Goal: Task Accomplishment & Management: Complete application form

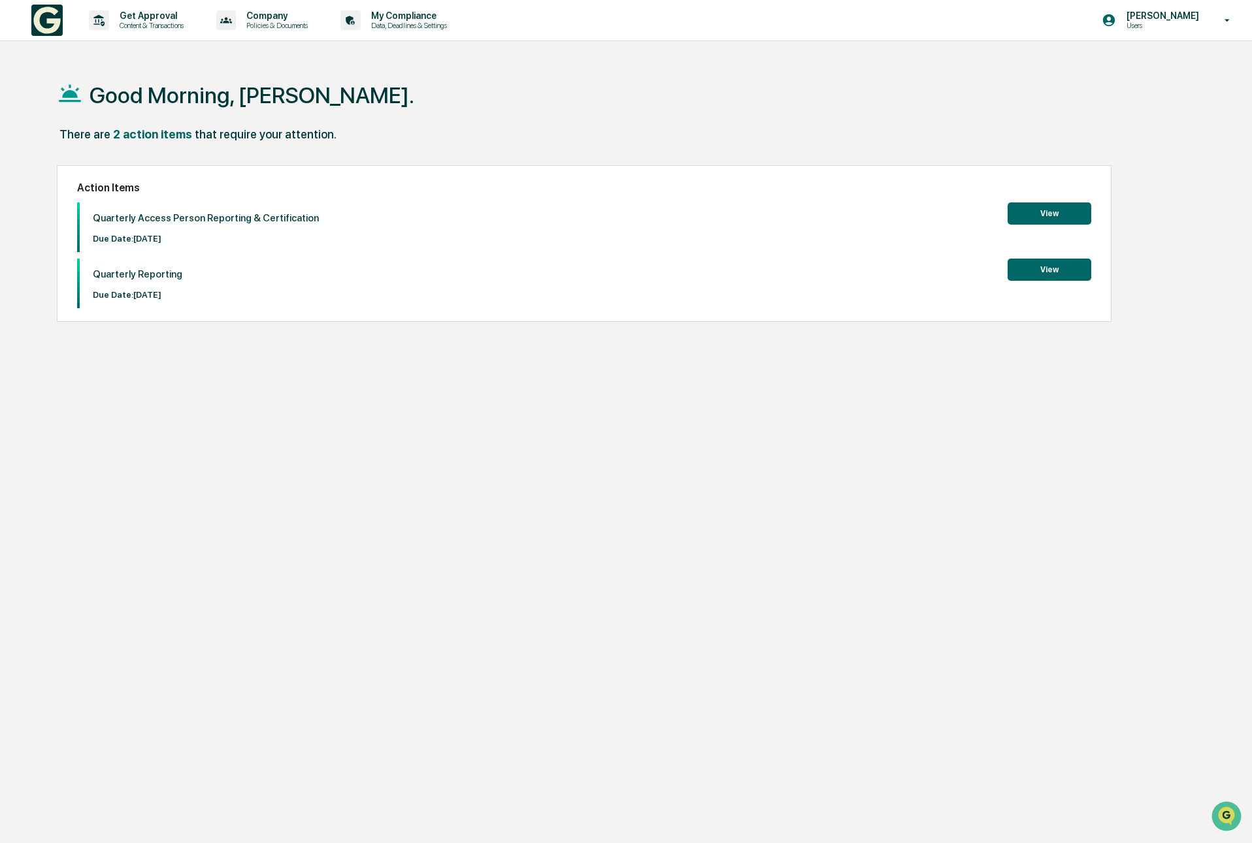
click at [1022, 210] on button "View" at bounding box center [1049, 213] width 84 height 22
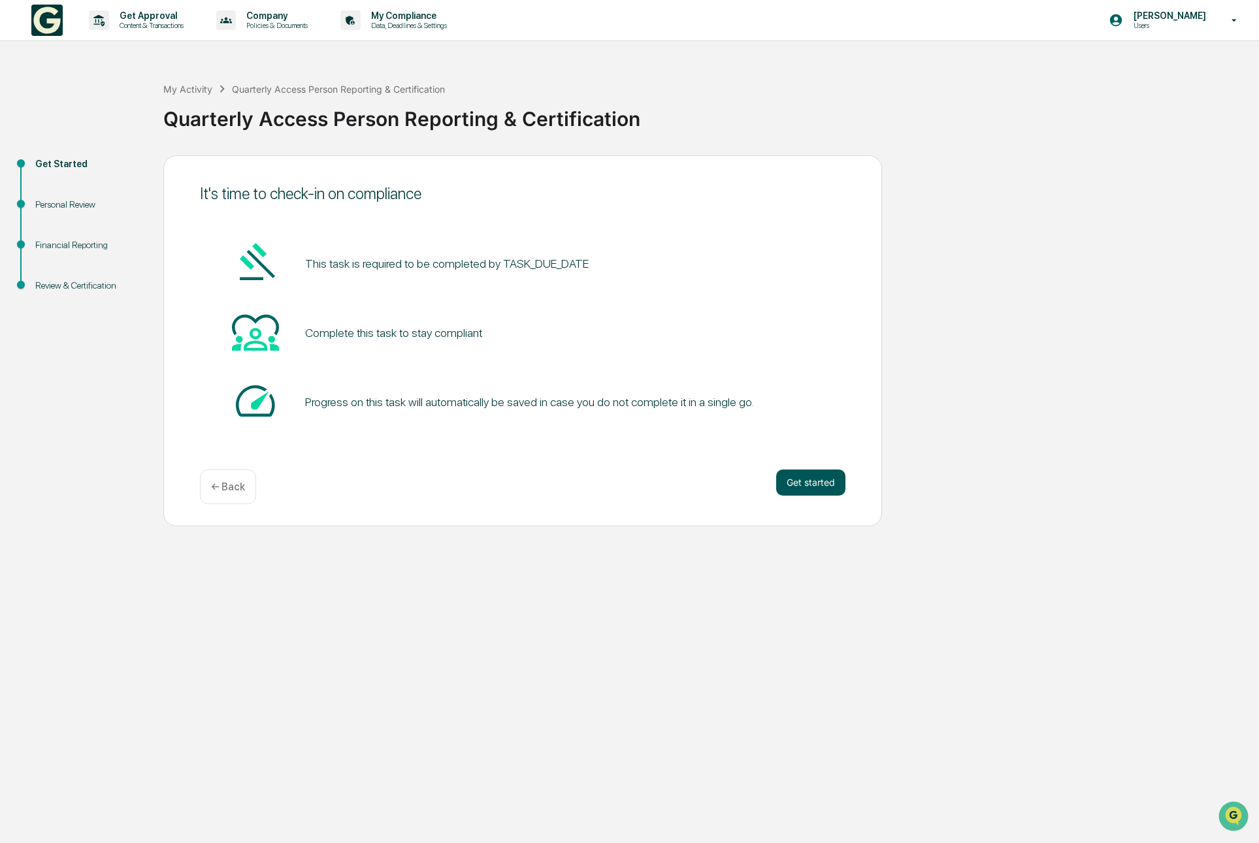
click at [796, 475] on button "Get started" at bounding box center [810, 483] width 69 height 26
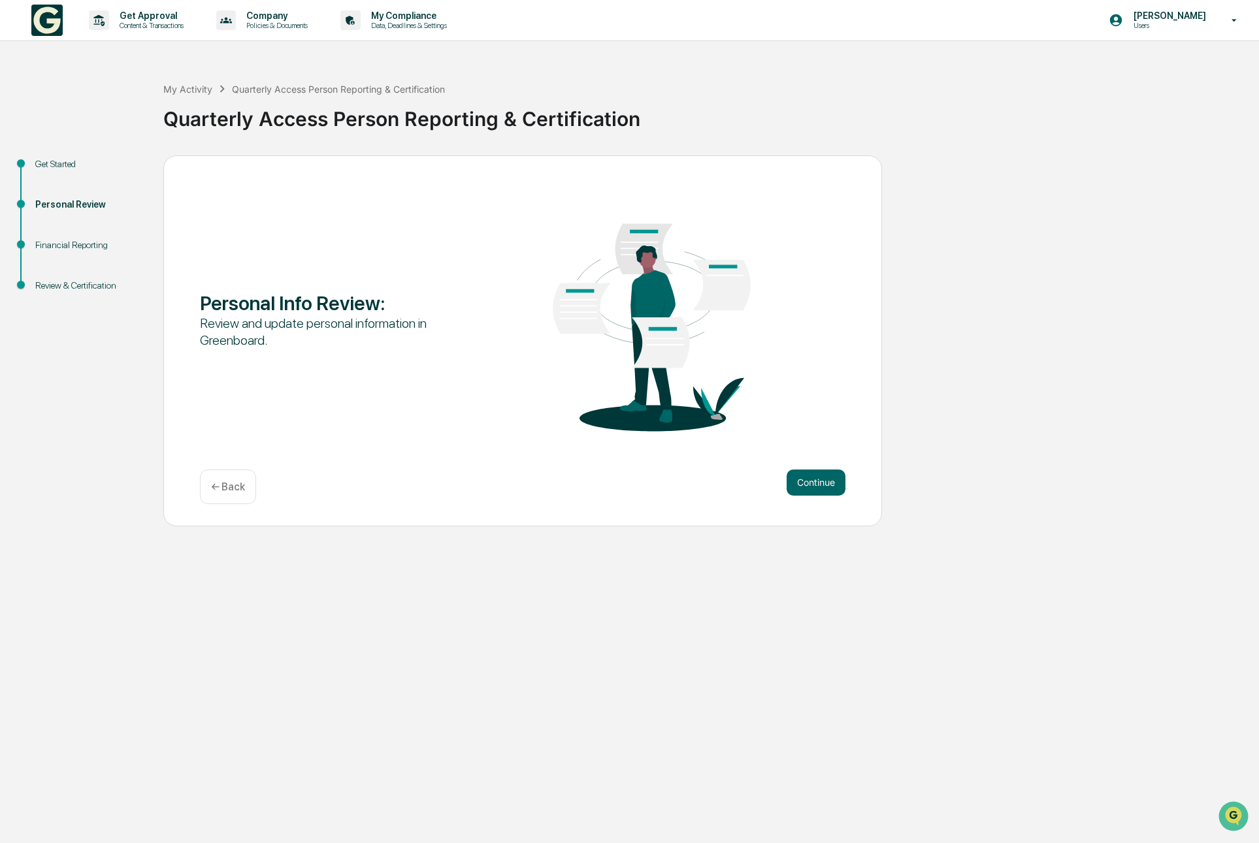
click at [796, 475] on button "Continue" at bounding box center [815, 483] width 59 height 26
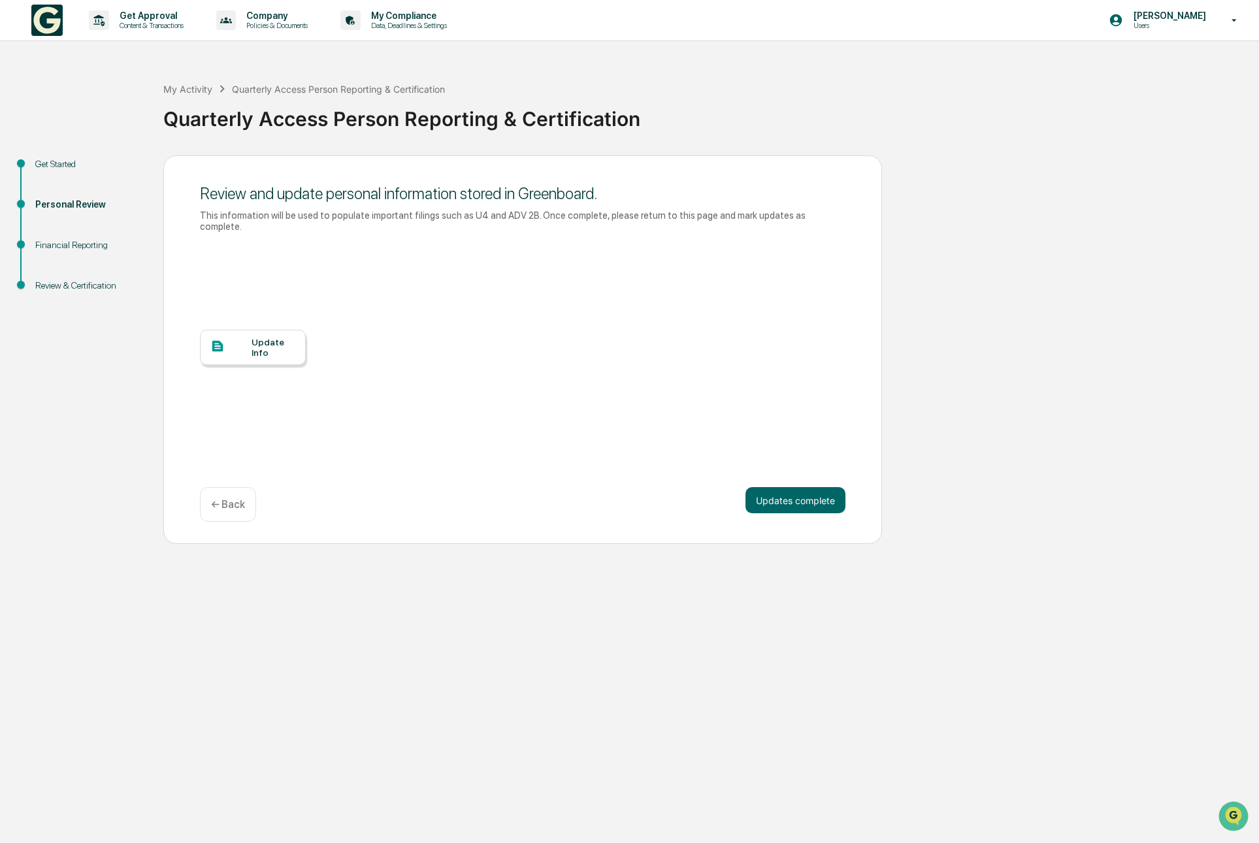
click at [272, 353] on div "Update Info" at bounding box center [273, 347] width 44 height 21
click at [818, 493] on button "Updates complete" at bounding box center [795, 500] width 100 height 26
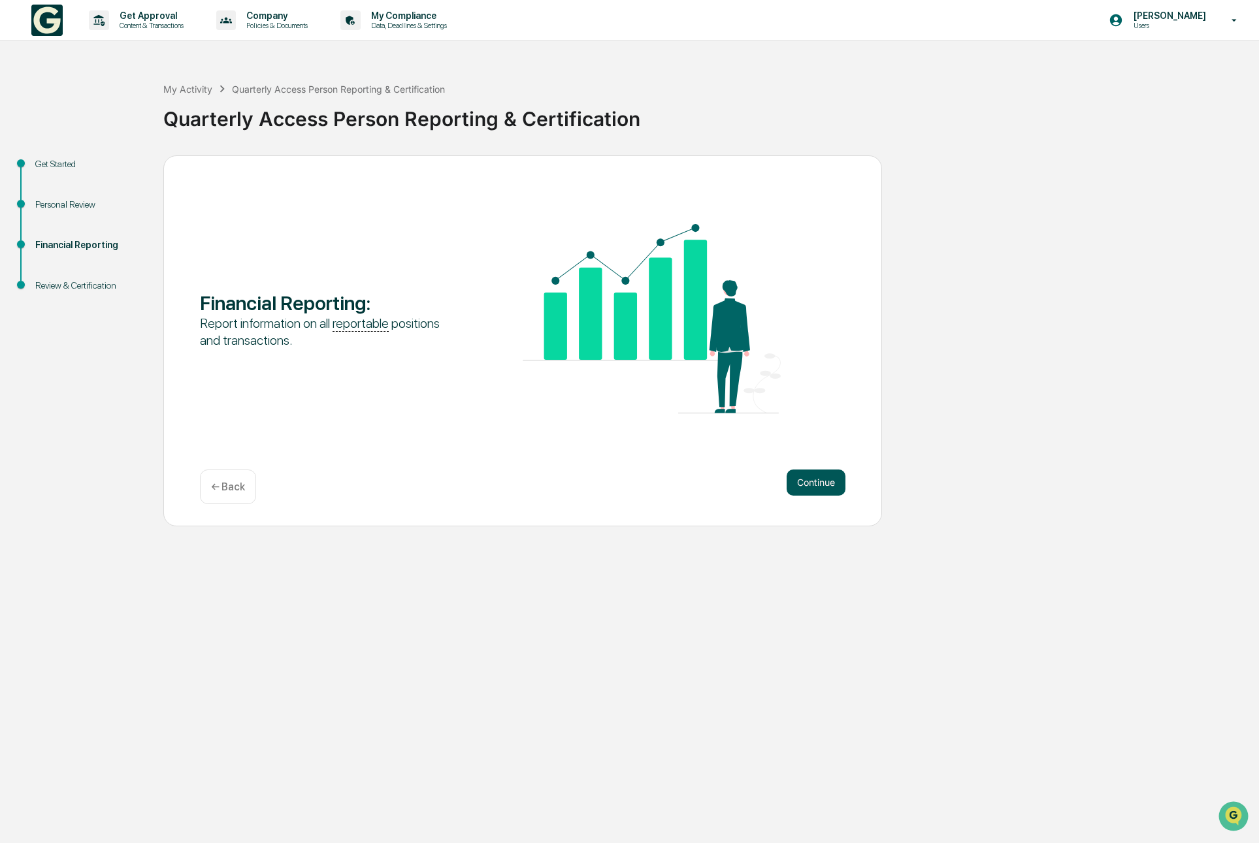
click at [827, 488] on button "Continue" at bounding box center [815, 483] width 59 height 26
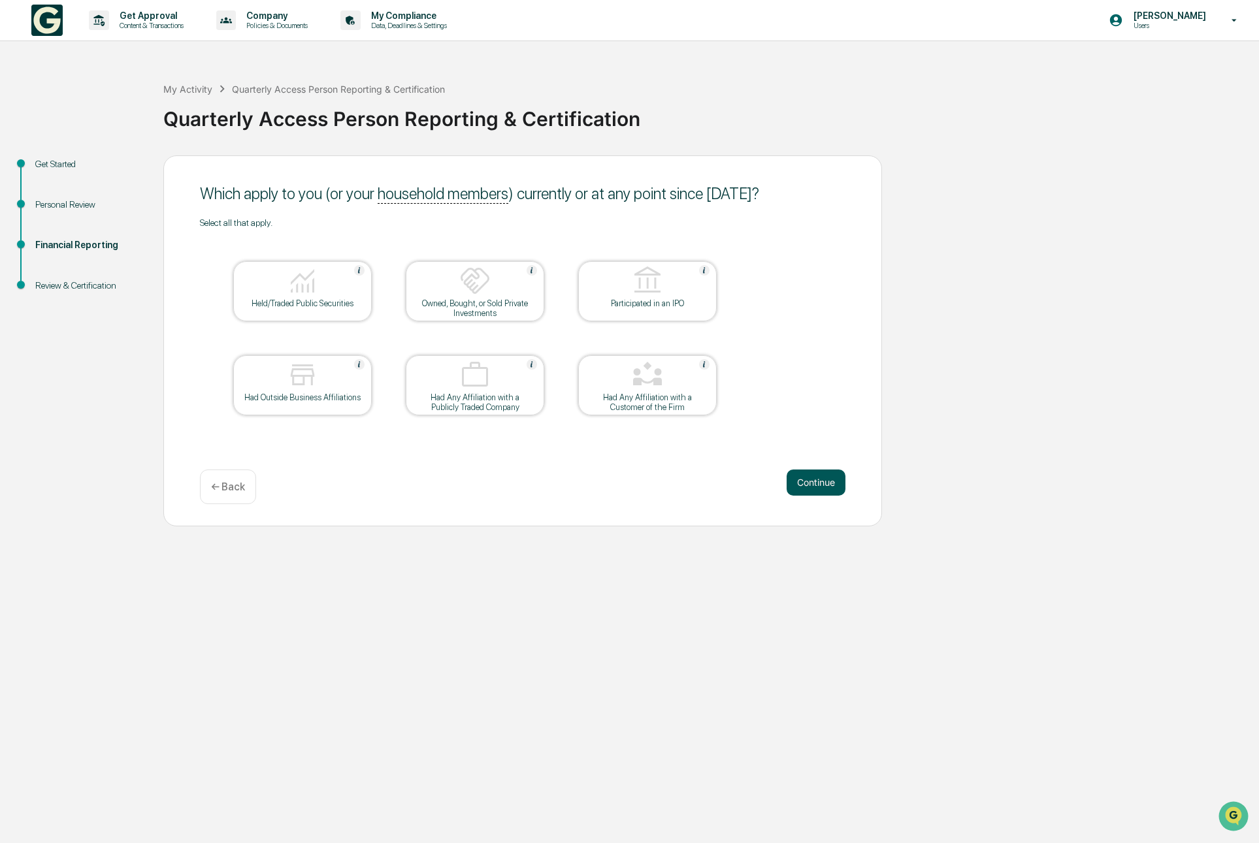
click at [820, 479] on button "Continue" at bounding box center [815, 483] width 59 height 26
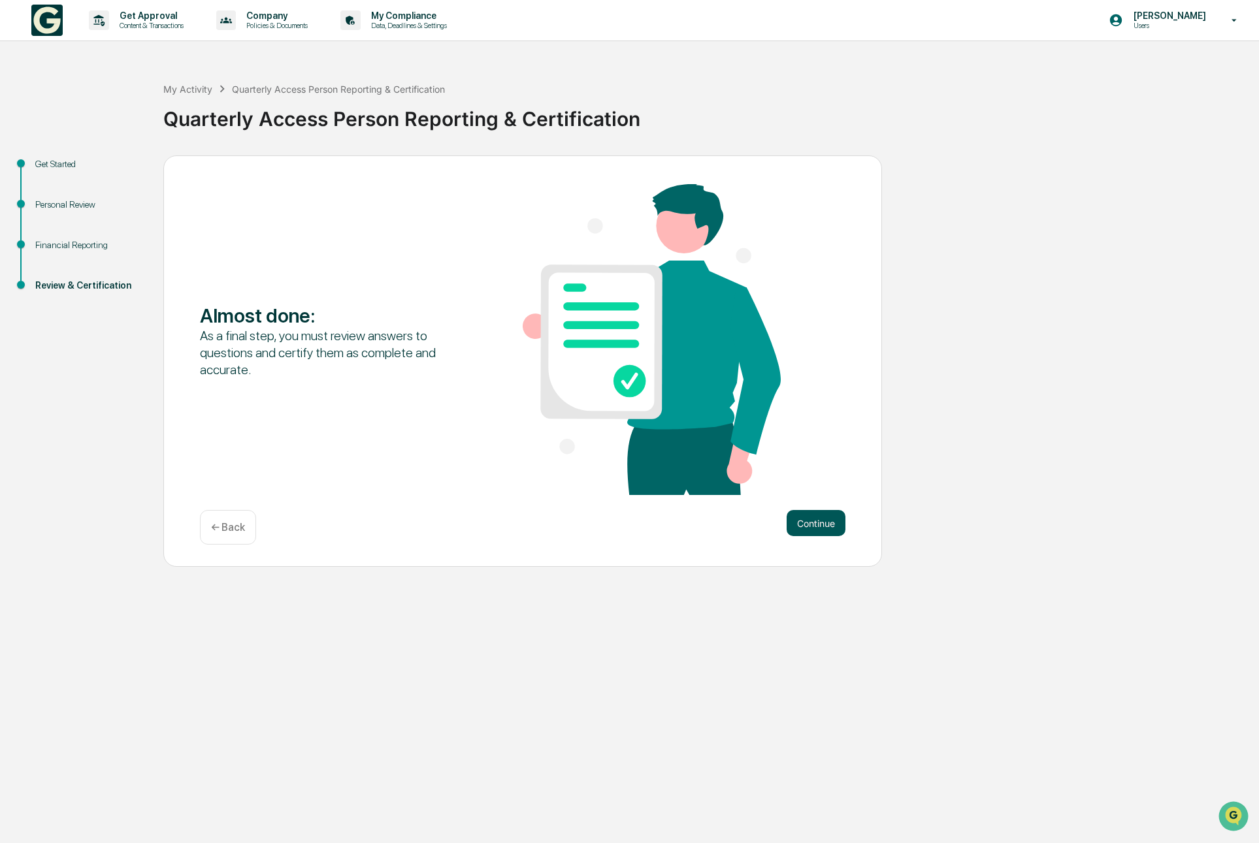
click at [818, 521] on button "Continue" at bounding box center [815, 523] width 59 height 26
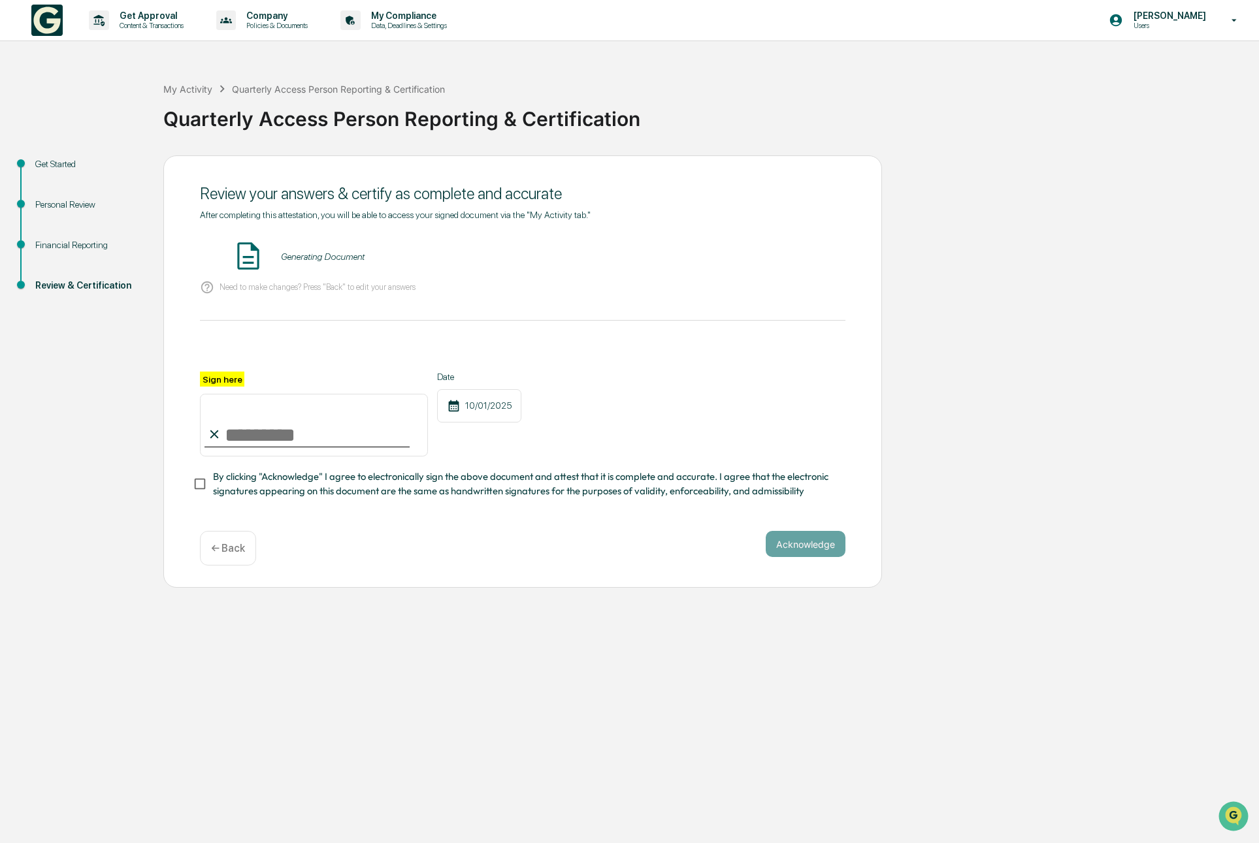
click at [297, 427] on input "Sign here" at bounding box center [314, 425] width 228 height 63
type input "**********"
click at [619, 417] on div "**********" at bounding box center [522, 414] width 645 height 85
click at [790, 536] on button "Acknowledge" at bounding box center [806, 544] width 80 height 26
click at [754, 259] on button "VIEW" at bounding box center [770, 257] width 85 height 22
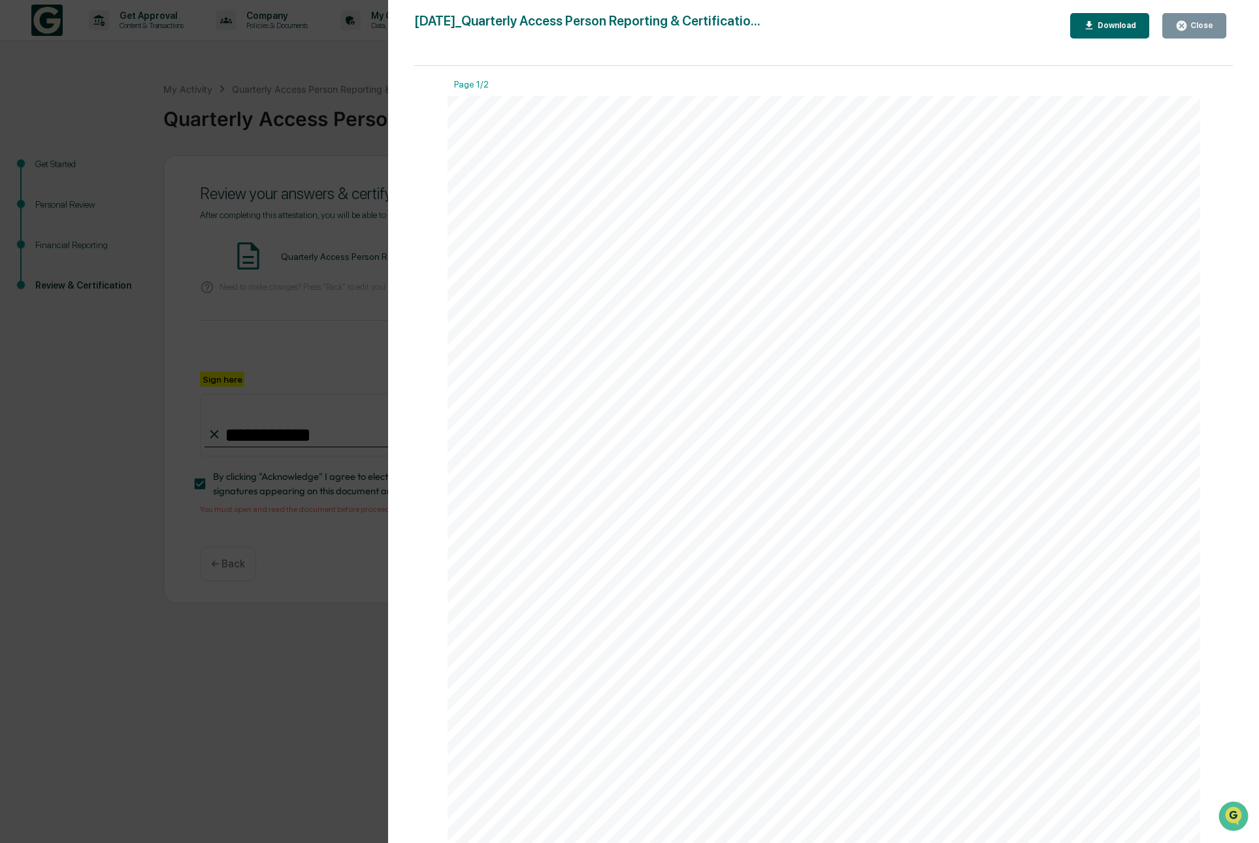
click at [1188, 25] on div "Close" at bounding box center [1200, 25] width 25 height 9
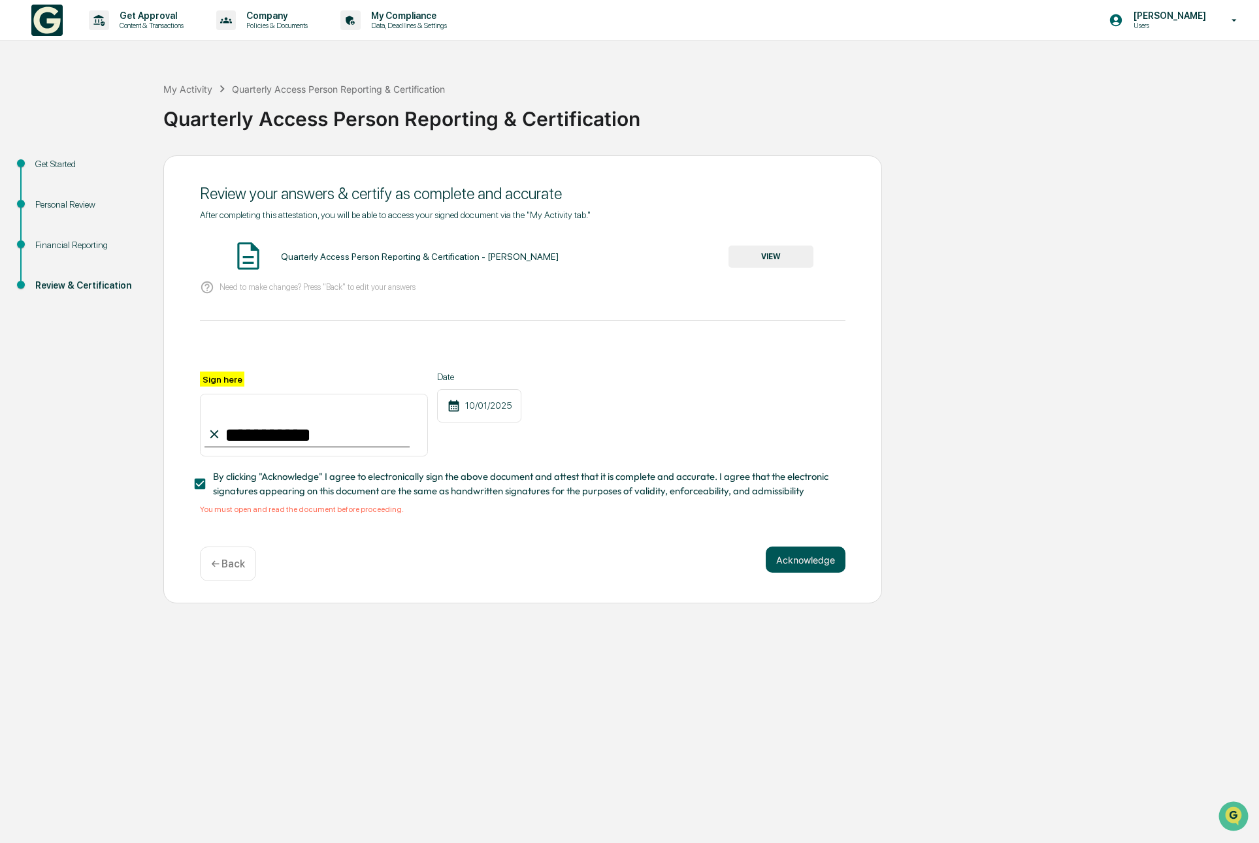
click at [795, 549] on button "Acknowledge" at bounding box center [806, 560] width 80 height 26
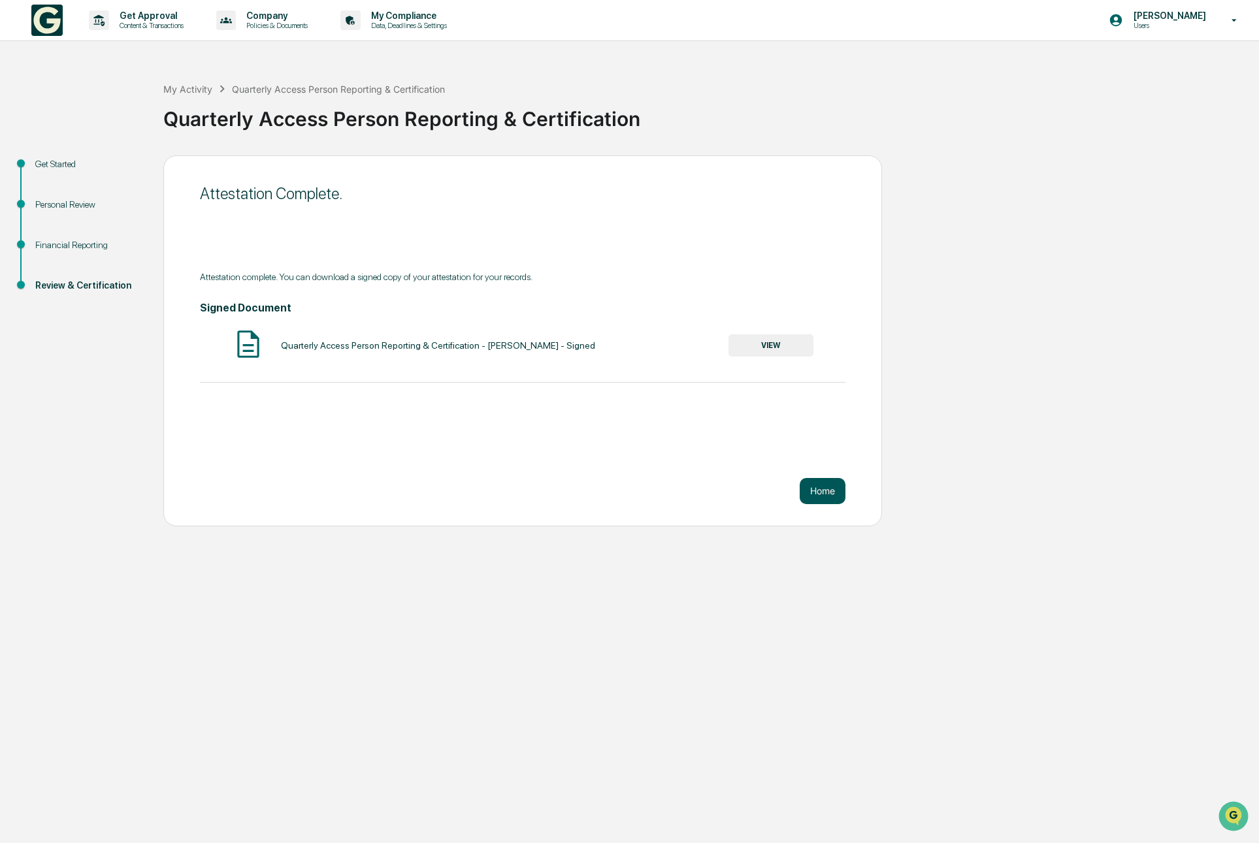
click at [820, 492] on button "Home" at bounding box center [823, 491] width 46 height 26
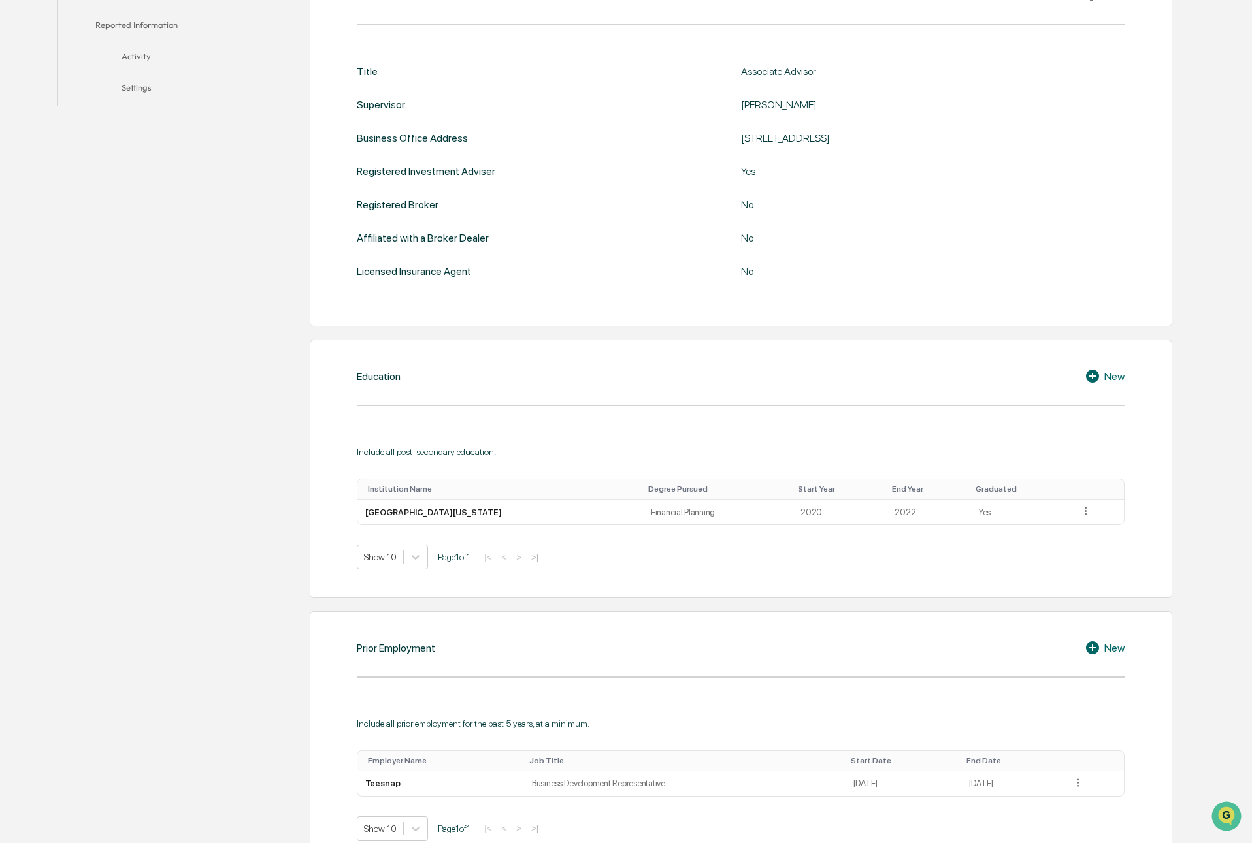
scroll to position [384, 0]
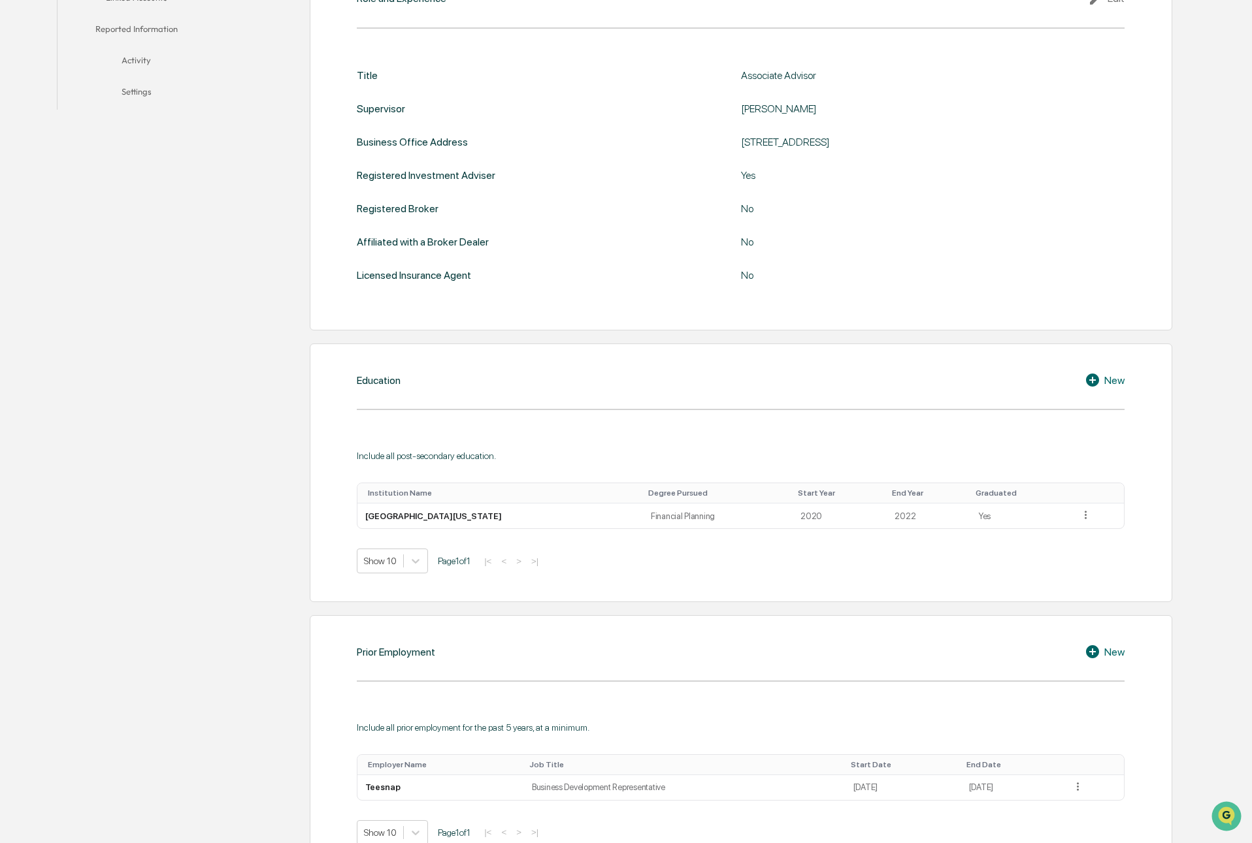
click at [1102, 374] on icon at bounding box center [1094, 380] width 20 height 16
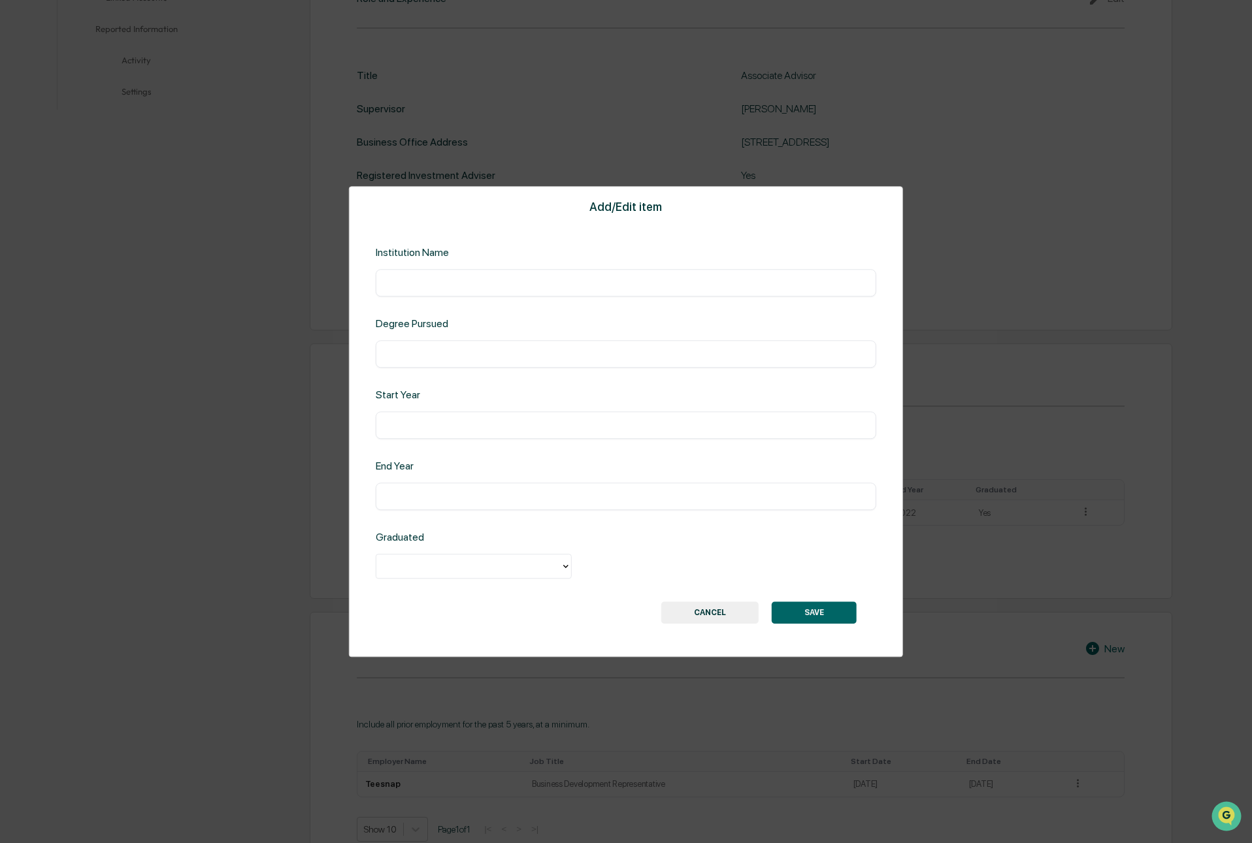
click at [489, 276] on input "text" at bounding box center [625, 282] width 481 height 13
type input "**********"
click at [457, 355] on input "text" at bounding box center [625, 353] width 481 height 13
type input "*"
type input "**********"
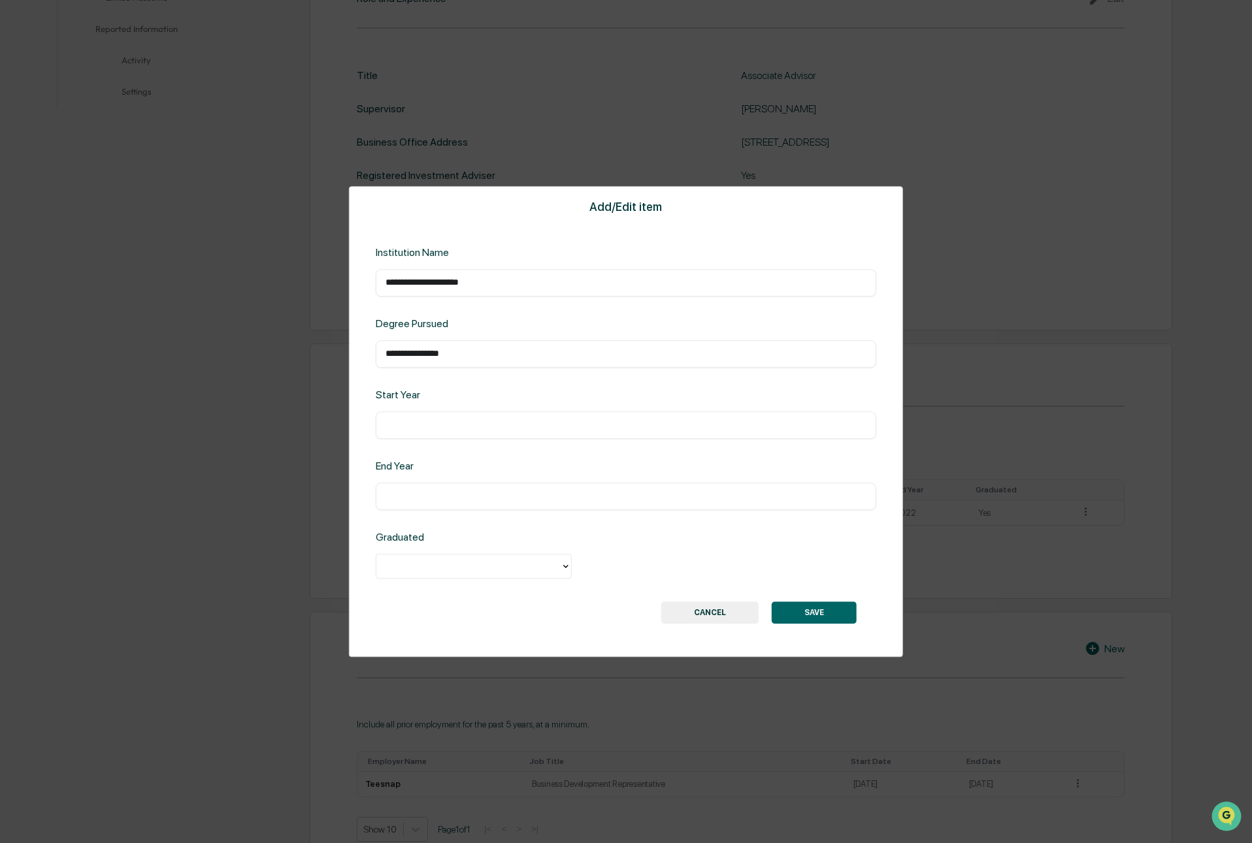
click at [437, 429] on input "text" at bounding box center [625, 425] width 481 height 13
type input "****"
click at [421, 494] on input "text" at bounding box center [625, 496] width 481 height 13
type input "****"
click at [460, 571] on div at bounding box center [468, 566] width 171 height 15
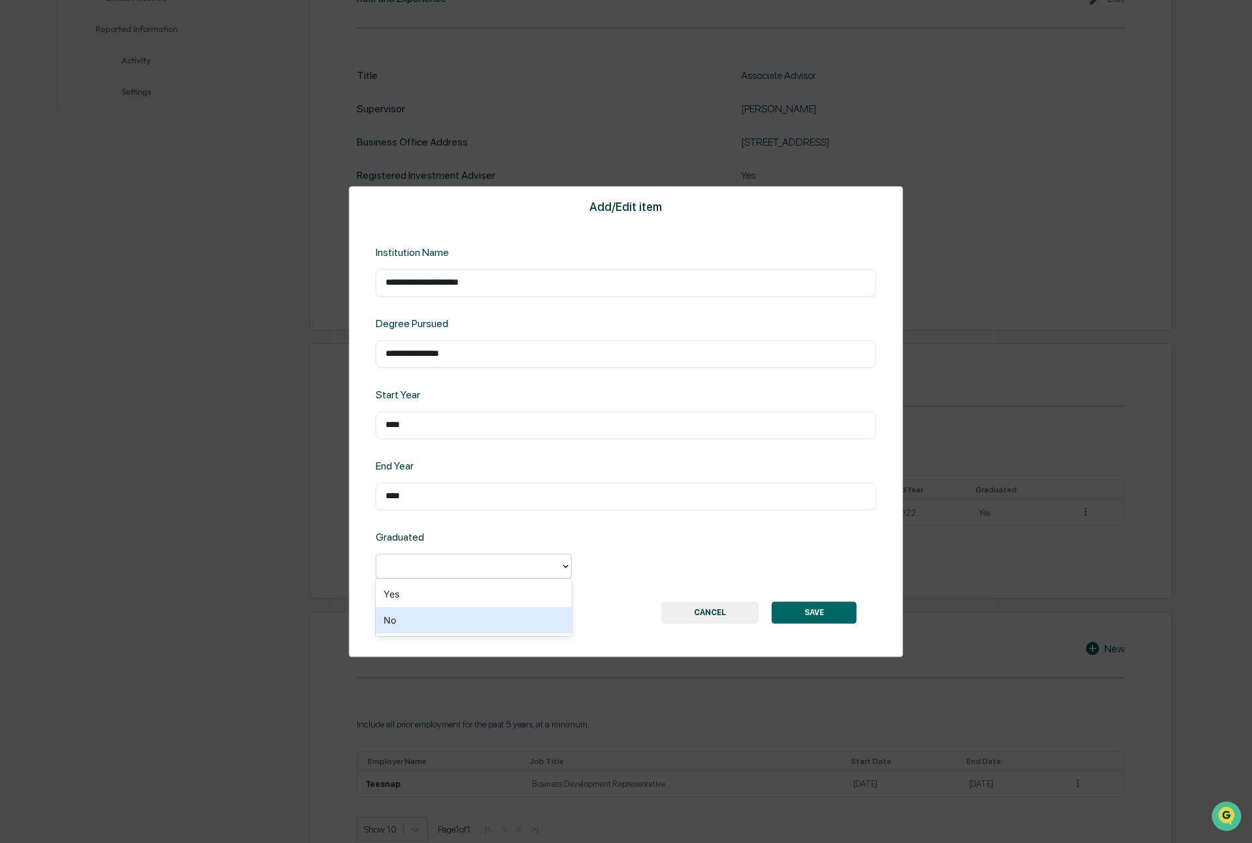
click at [455, 624] on div "No" at bounding box center [474, 620] width 196 height 26
click at [845, 617] on button "SAVE" at bounding box center [813, 613] width 85 height 22
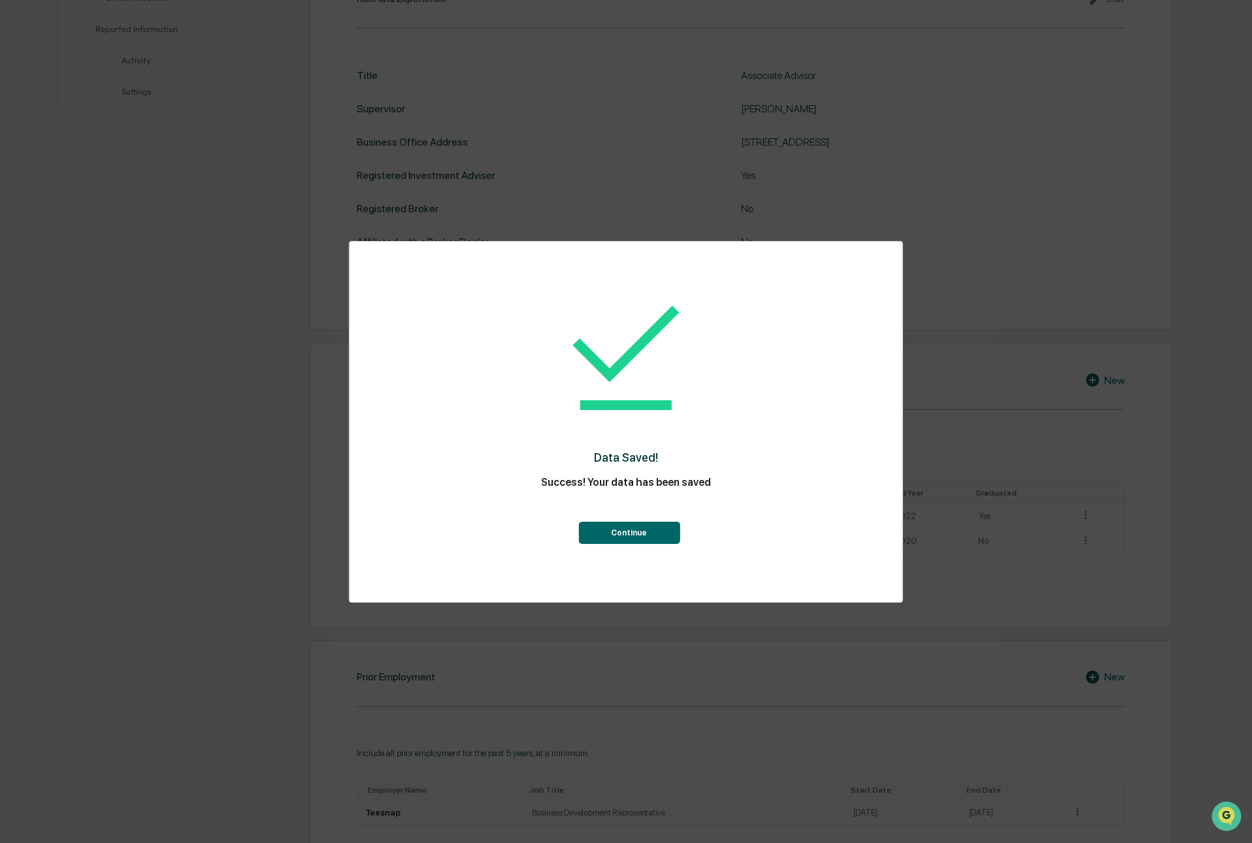
click at [633, 534] on button "Continue" at bounding box center [628, 533] width 101 height 22
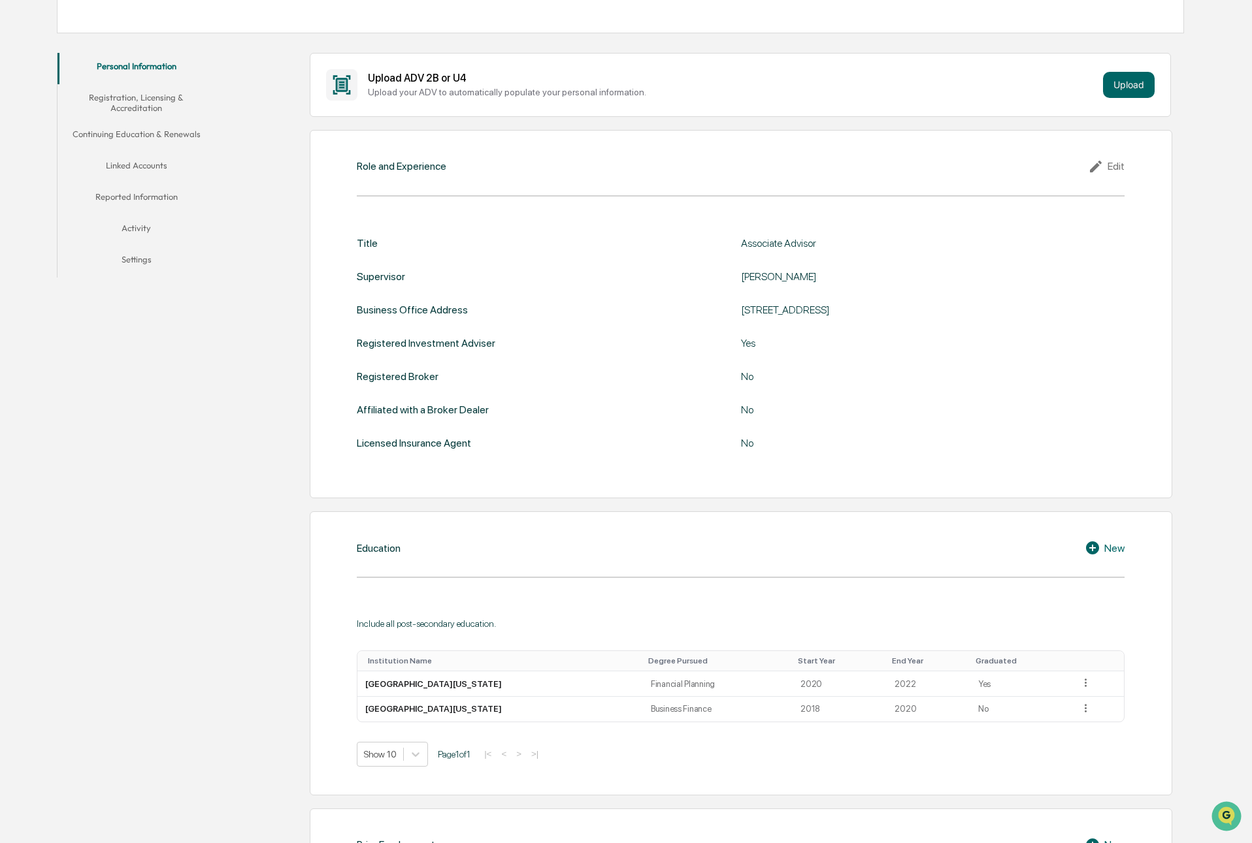
scroll to position [0, 0]
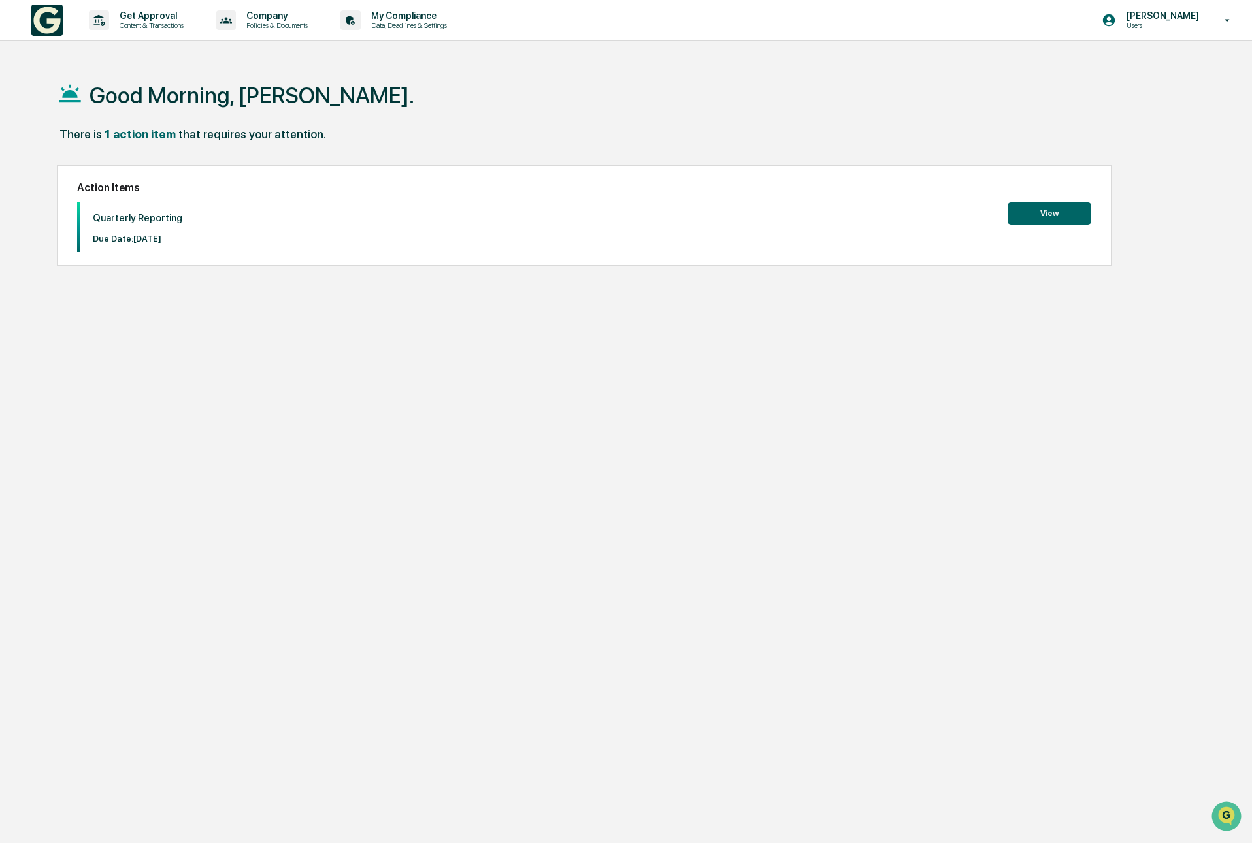
click at [1041, 220] on button "View" at bounding box center [1049, 213] width 84 height 22
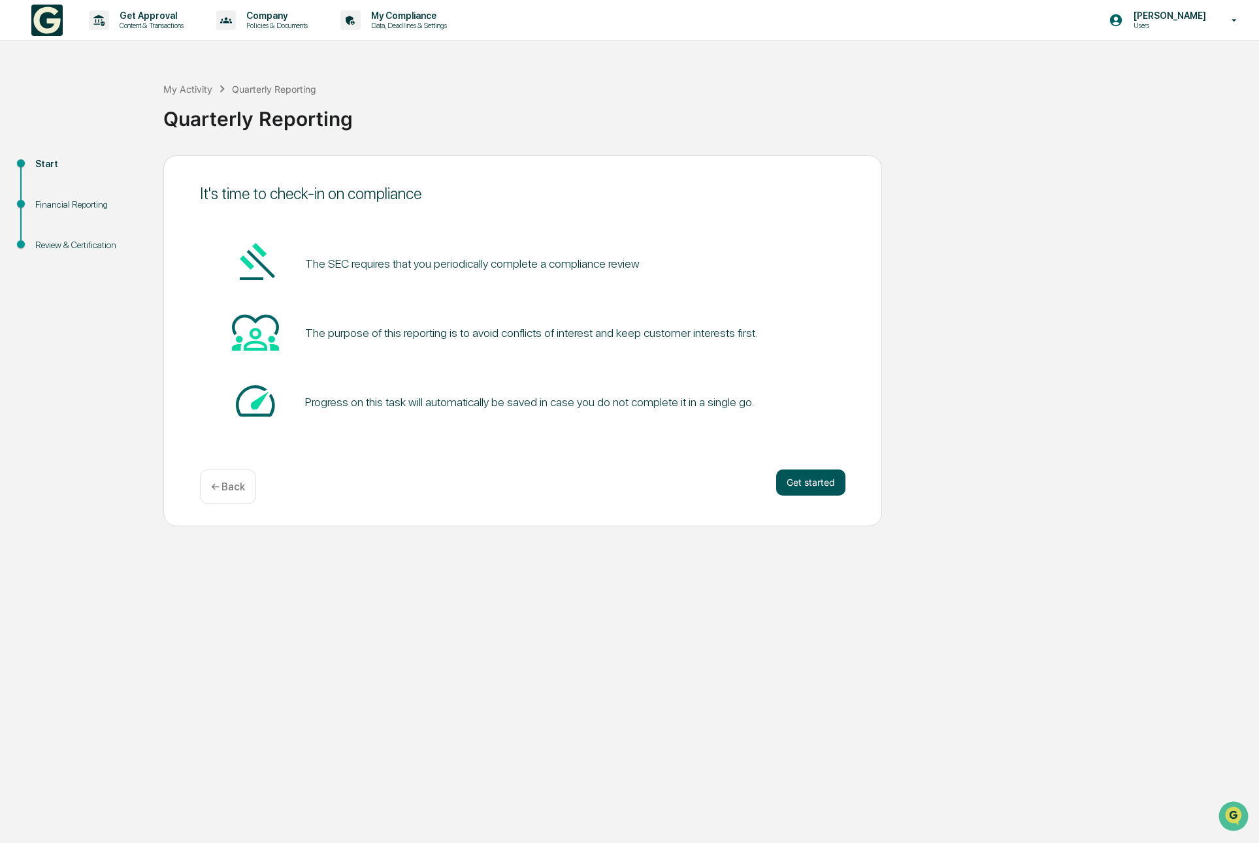
click at [824, 482] on button "Get started" at bounding box center [810, 483] width 69 height 26
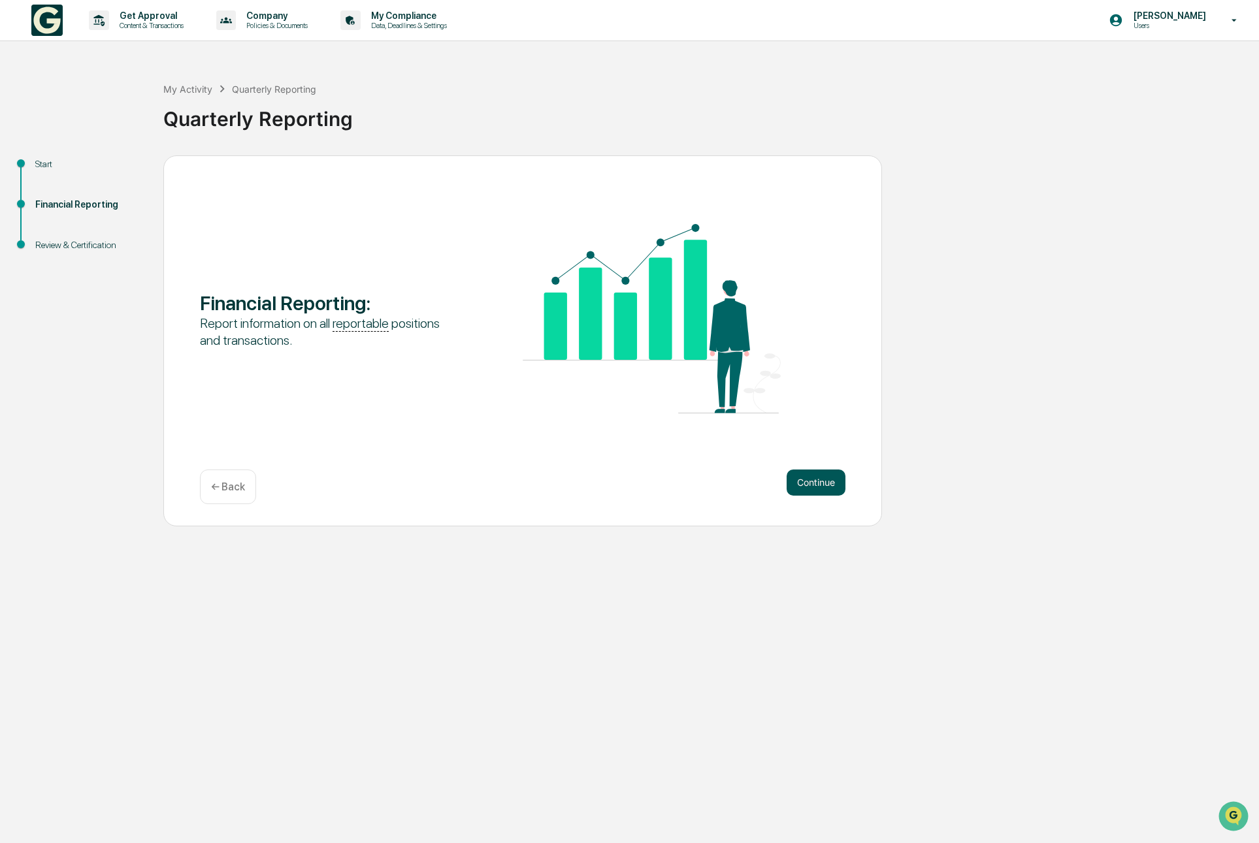
click at [801, 483] on button "Continue" at bounding box center [815, 483] width 59 height 26
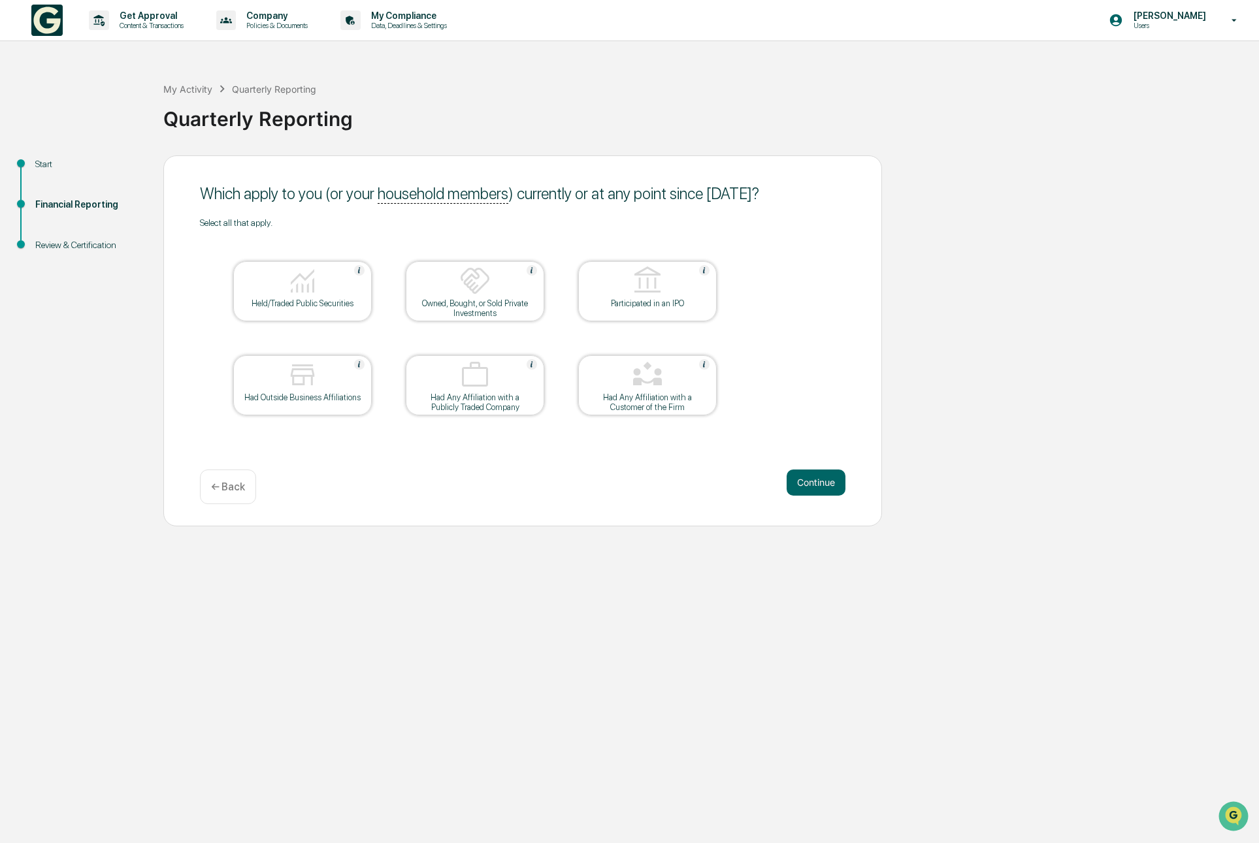
click at [801, 483] on button "Continue" at bounding box center [815, 483] width 59 height 26
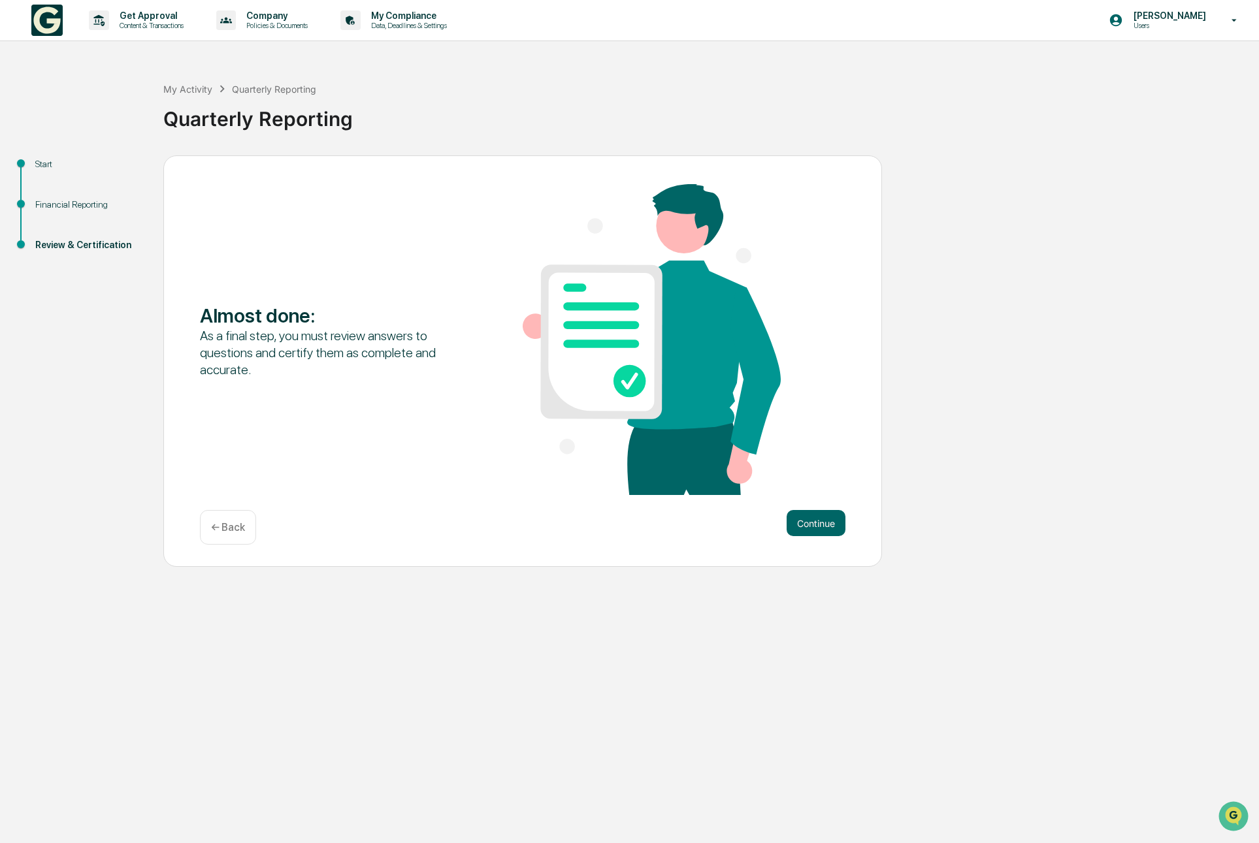
click at [801, 483] on div "Almost done : As a final step, you must review answers to questions and certify…" at bounding box center [522, 341] width 645 height 314
click at [835, 523] on button "Continue" at bounding box center [815, 523] width 59 height 26
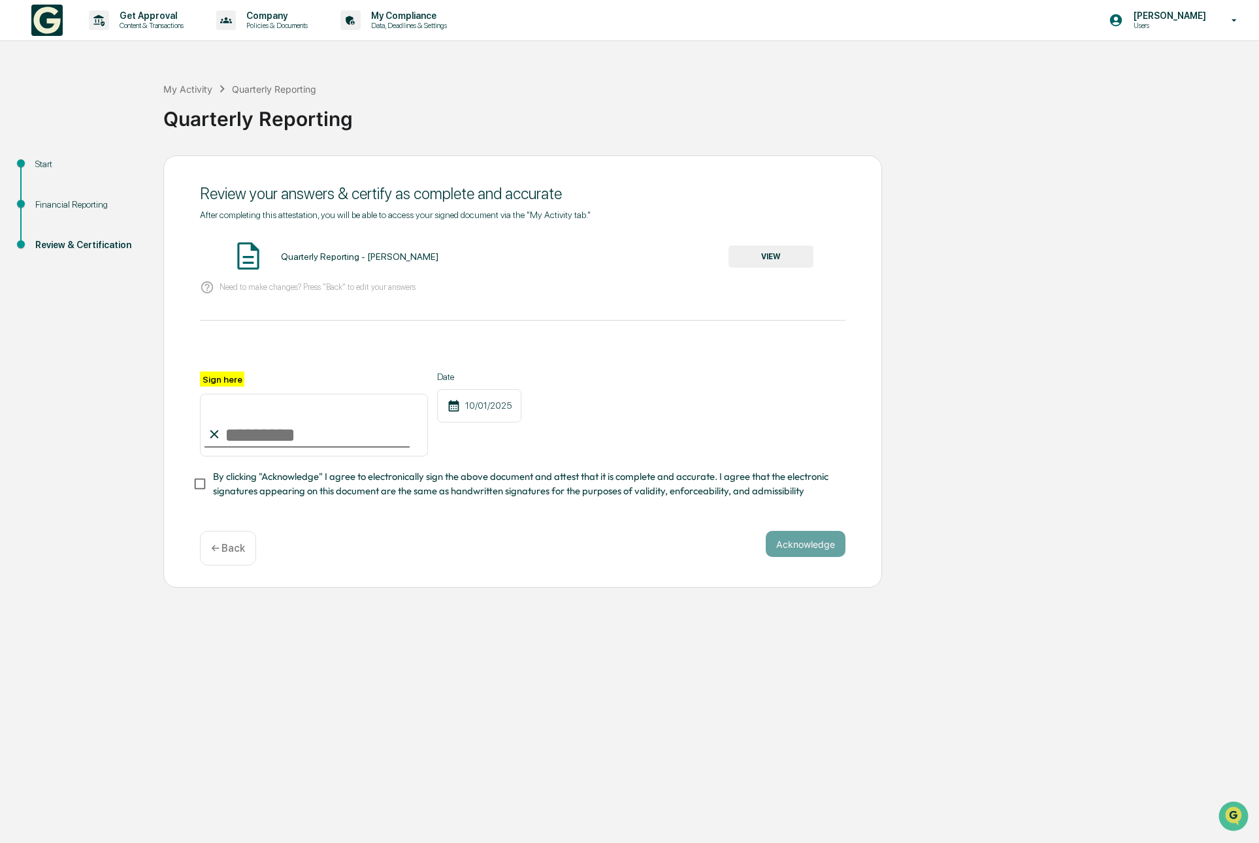
click at [734, 246] on button "VIEW" at bounding box center [770, 257] width 85 height 22
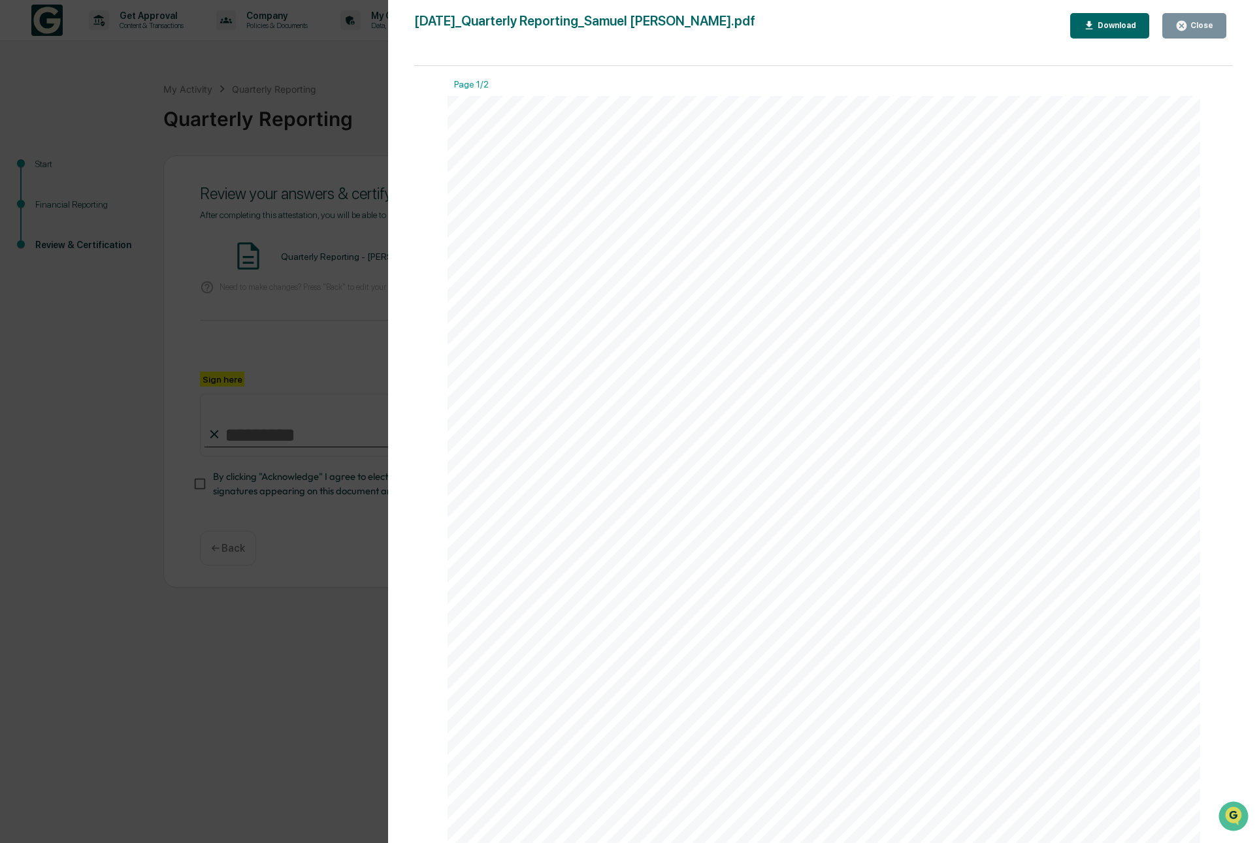
click at [1188, 20] on icon "button" at bounding box center [1181, 26] width 12 height 12
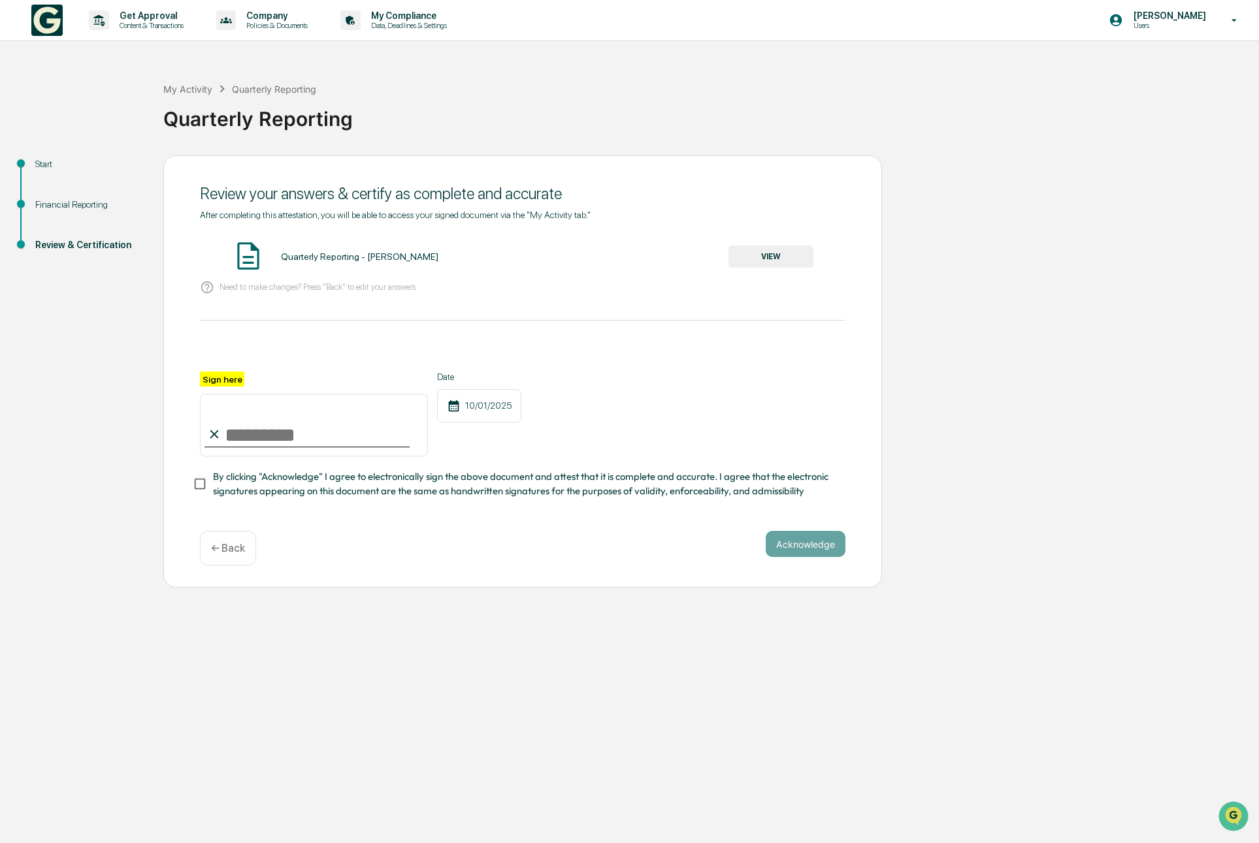
click at [270, 467] on div "Sign here Date [DATE] By clicking "Acknowledge" I agree to electronically sign …" at bounding box center [522, 435] width 645 height 127
click at [303, 419] on input "Sign here" at bounding box center [314, 425] width 228 height 63
type input "**********"
click at [587, 443] on div "**********" at bounding box center [522, 414] width 645 height 85
click at [792, 545] on button "Acknowledge" at bounding box center [806, 544] width 80 height 26
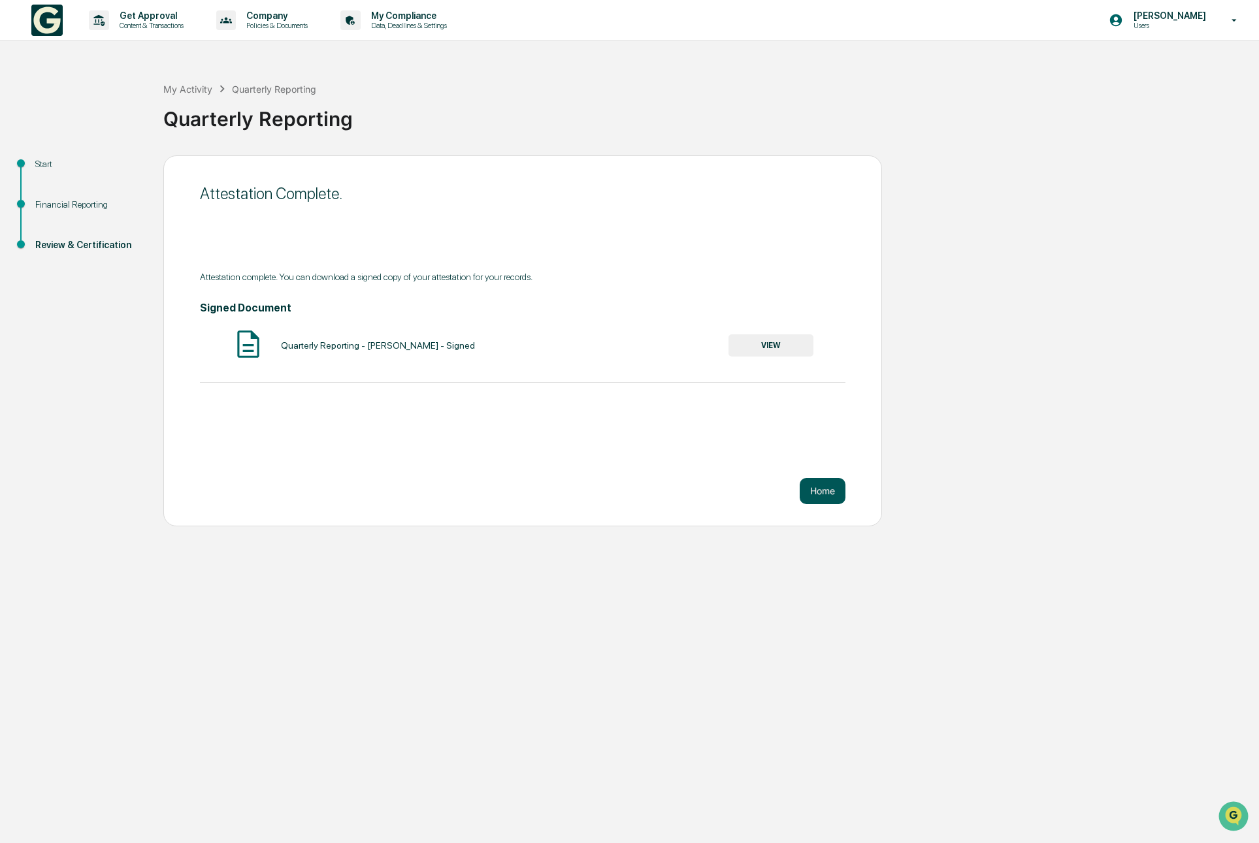
click at [824, 493] on button "Home" at bounding box center [823, 491] width 46 height 26
